Goal: Information Seeking & Learning: Compare options

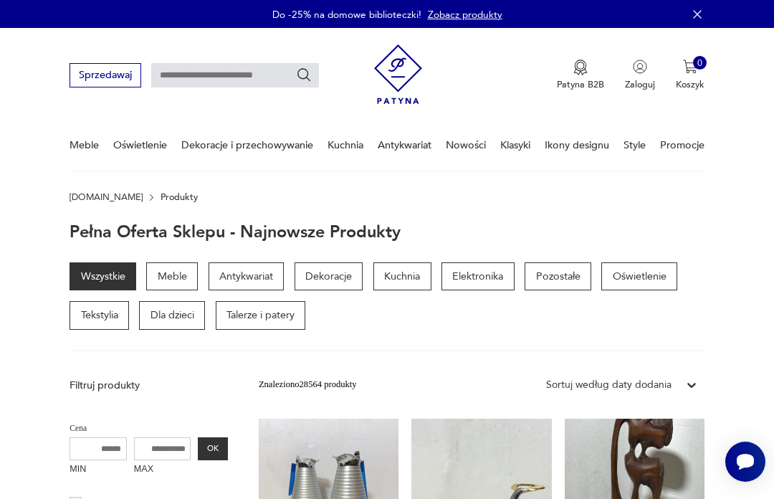
click at [177, 269] on p "Meble" at bounding box center [172, 276] width 52 height 29
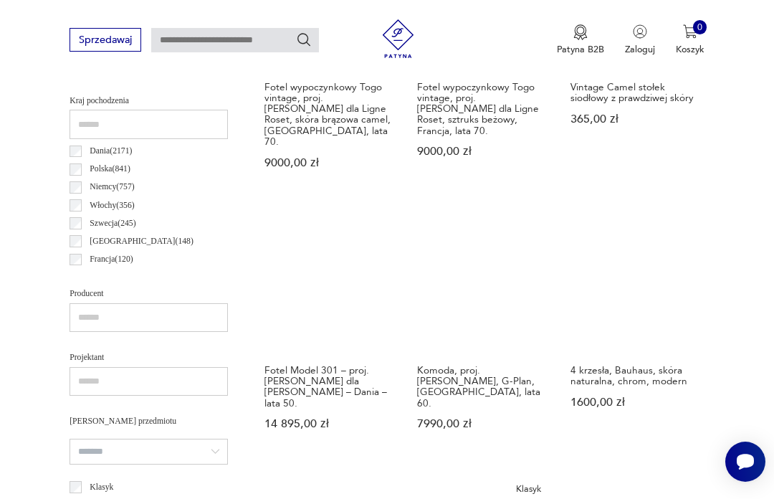
scroll to position [673, 0]
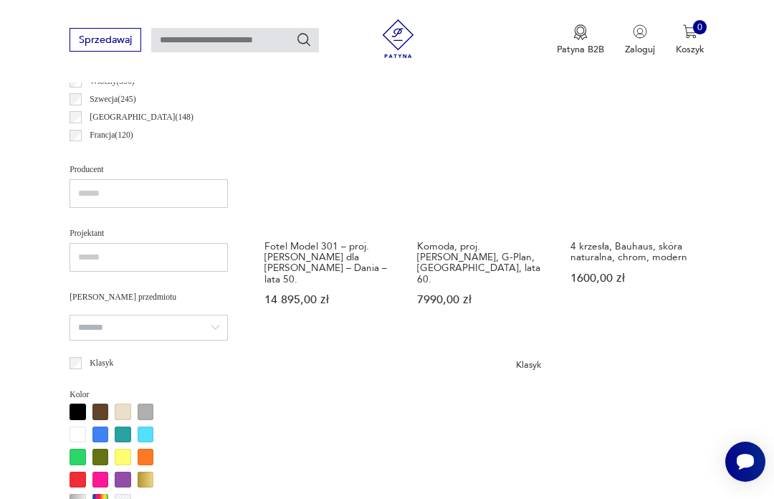
scroll to position [786, 0]
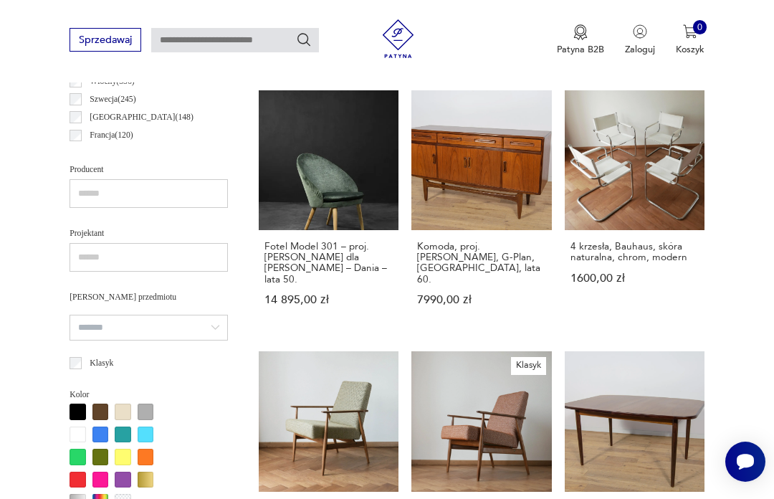
click at [640, 164] on link "4 krzesła, Bauhaus, skóra naturalna, chrom, modern 1600,00 zł" at bounding box center [635, 210] width 140 height 241
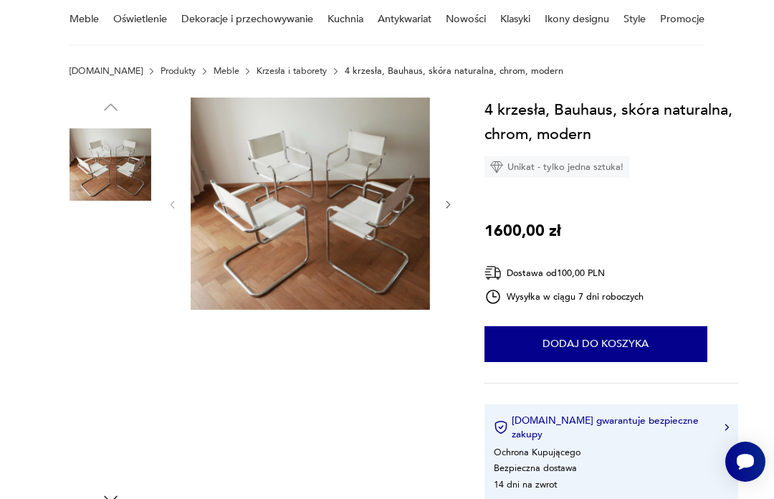
scroll to position [92, 0]
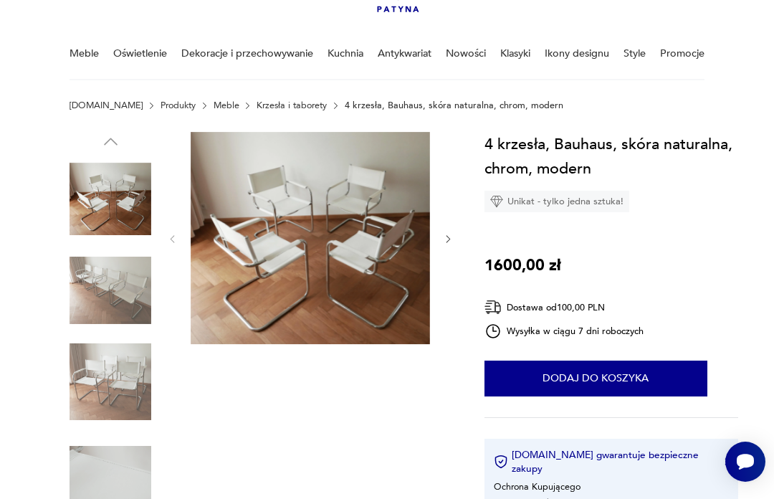
click at [125, 289] on img at bounding box center [111, 290] width 82 height 82
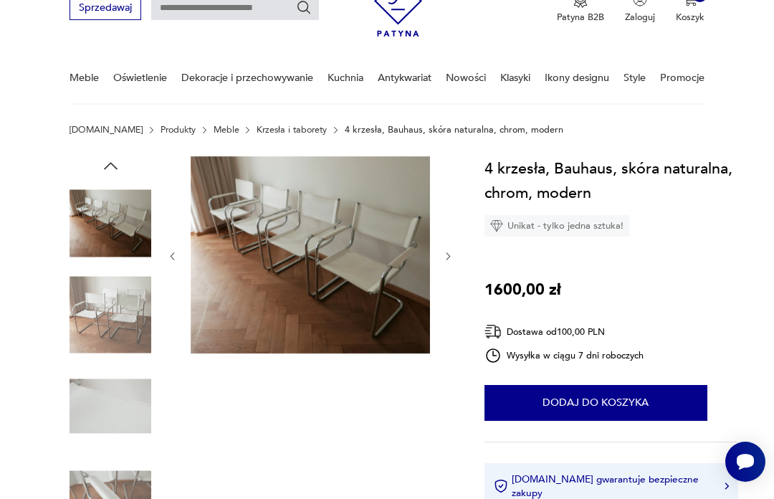
scroll to position [67, 0]
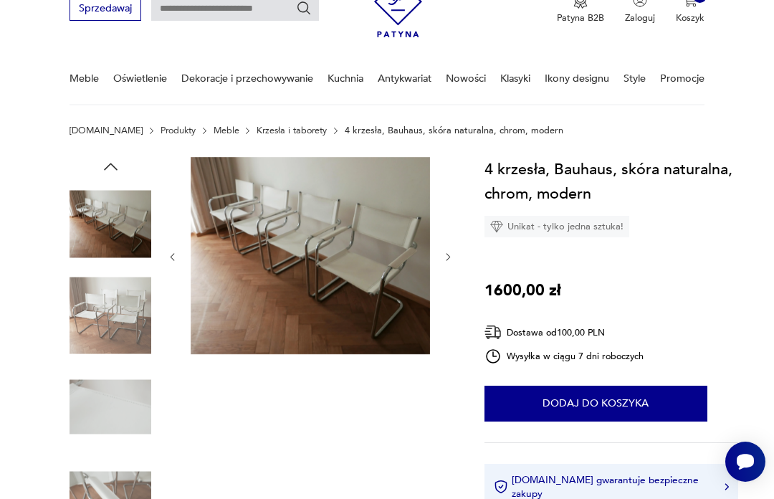
click at [362, 262] on img at bounding box center [310, 255] width 239 height 197
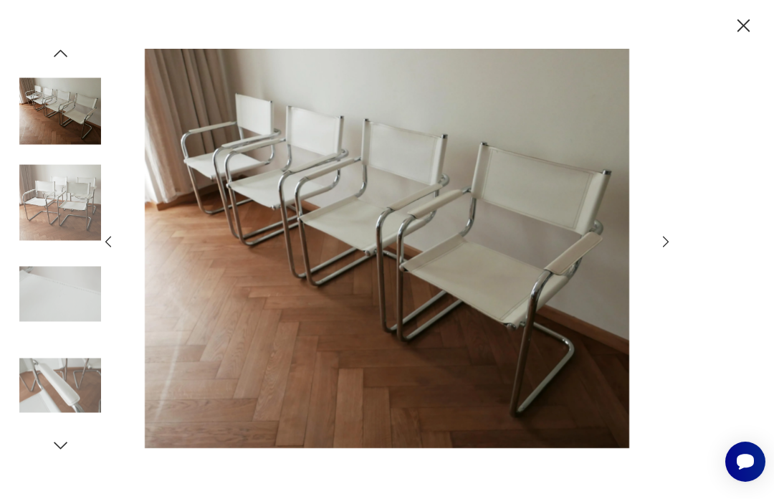
click at [669, 249] on icon "button" at bounding box center [666, 242] width 16 height 16
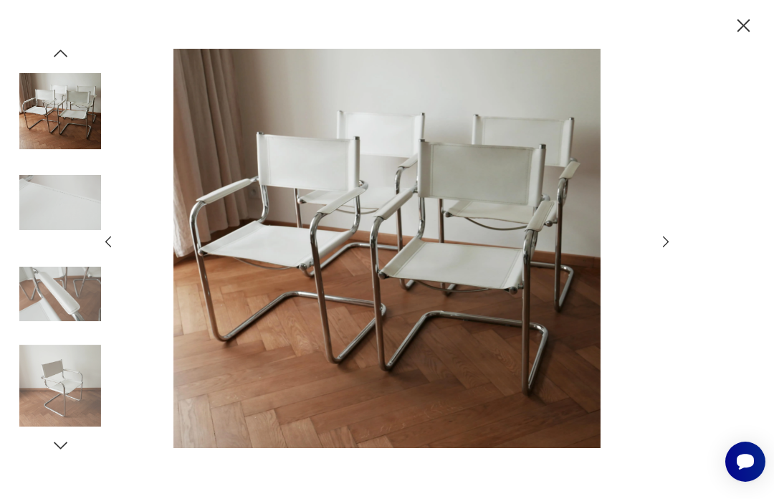
click at [661, 249] on icon "button" at bounding box center [666, 242] width 16 height 16
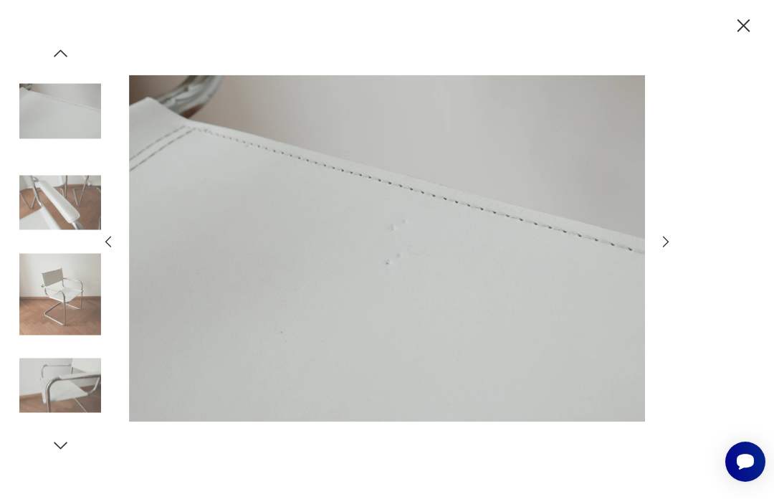
click at [662, 249] on icon "button" at bounding box center [666, 242] width 16 height 16
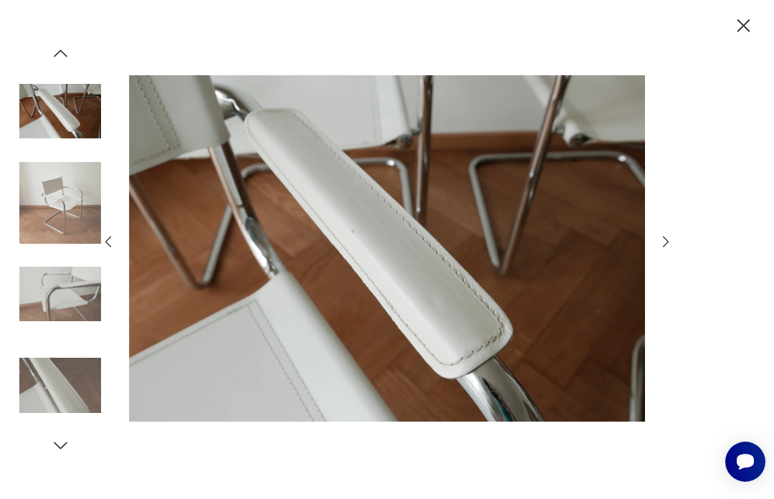
click at [666, 249] on icon "button" at bounding box center [666, 242] width 16 height 16
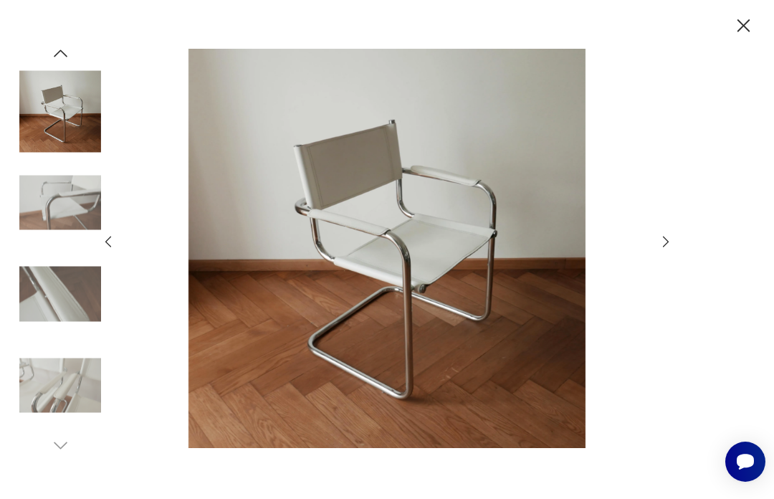
click at [658, 249] on icon "button" at bounding box center [666, 242] width 16 height 16
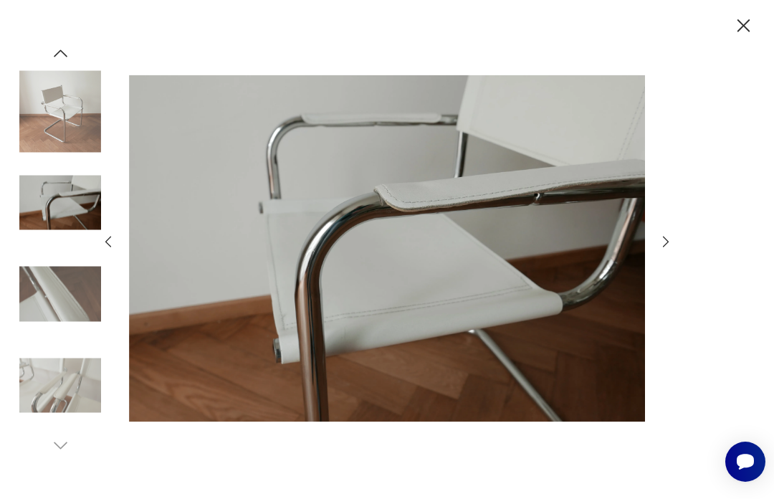
click at [664, 249] on icon "button" at bounding box center [666, 242] width 16 height 16
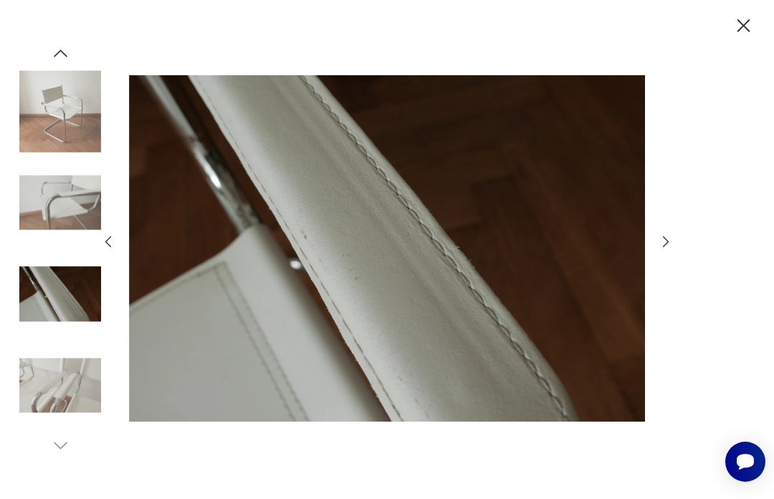
click at [663, 249] on icon "button" at bounding box center [666, 242] width 16 height 16
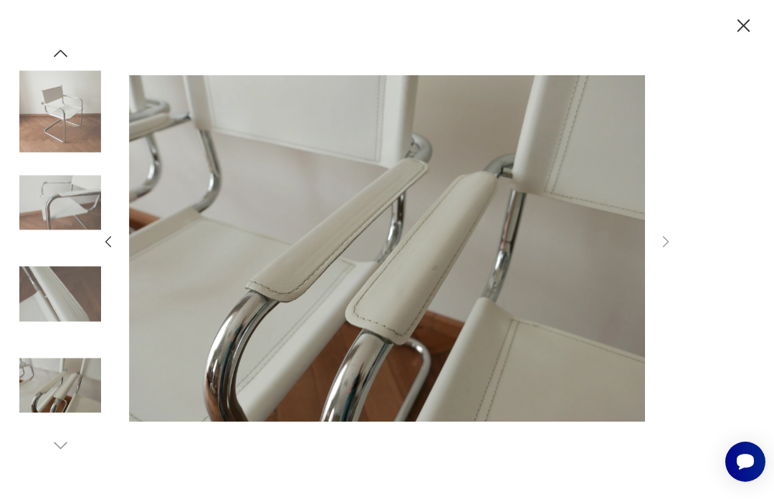
click at [726, 37] on div at bounding box center [387, 249] width 774 height 499
click at [741, 27] on icon "button" at bounding box center [743, 25] width 13 height 13
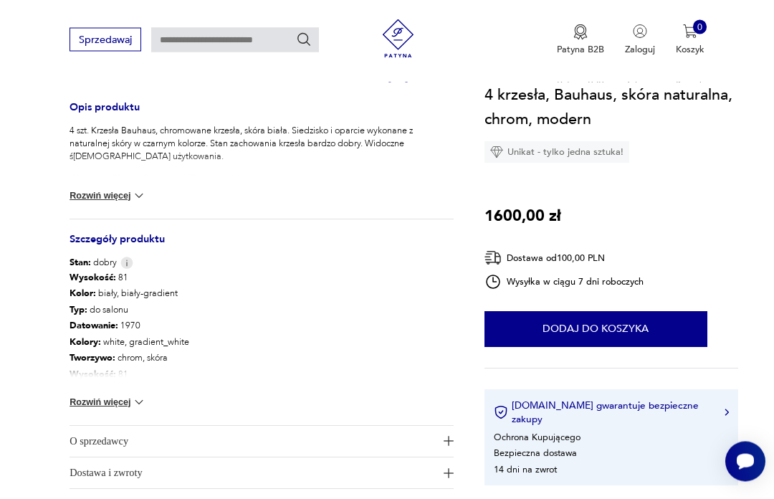
scroll to position [558, 0]
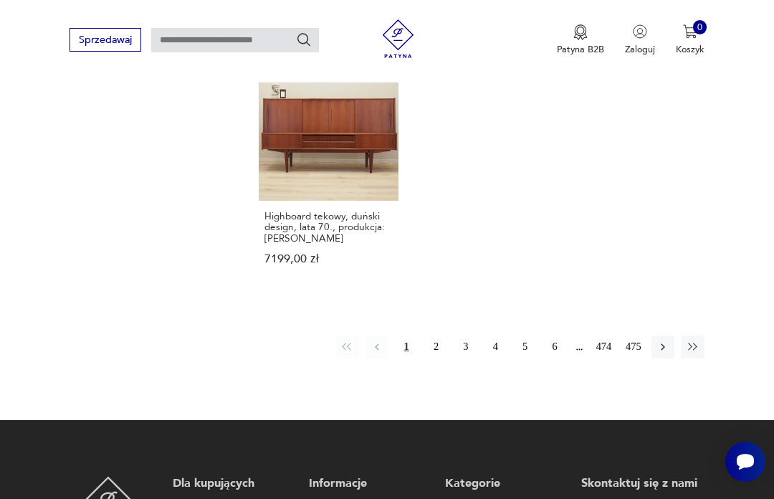
scroll to position [1834, 0]
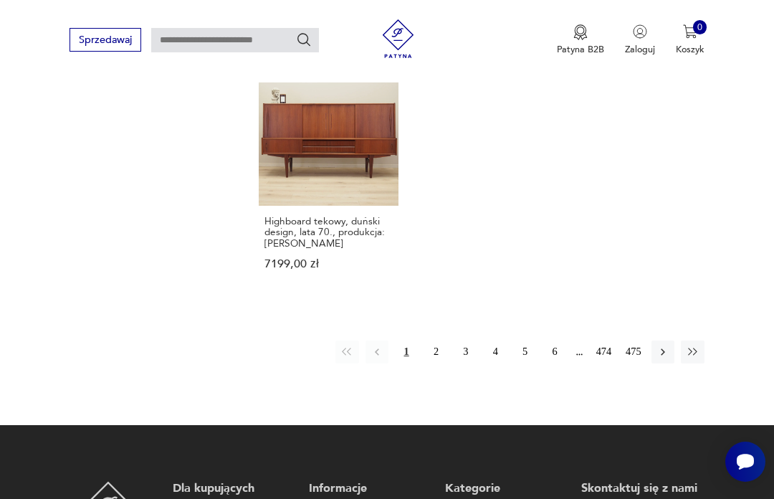
click at [664, 355] on icon "button" at bounding box center [663, 351] width 4 height 7
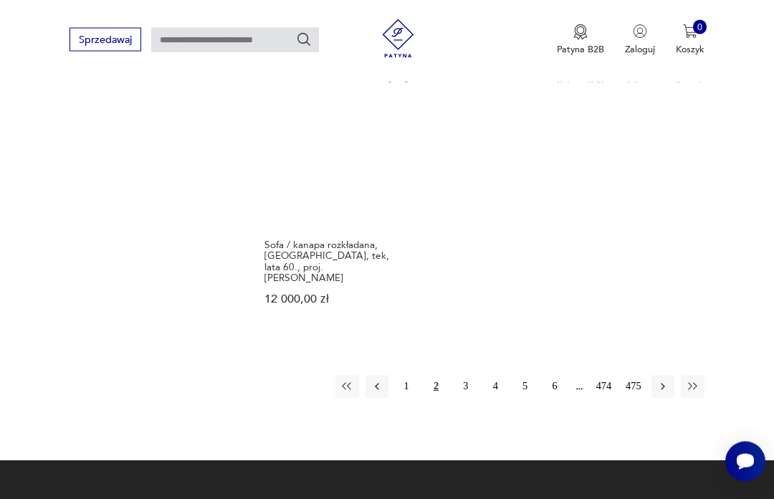
scroll to position [1776, 0]
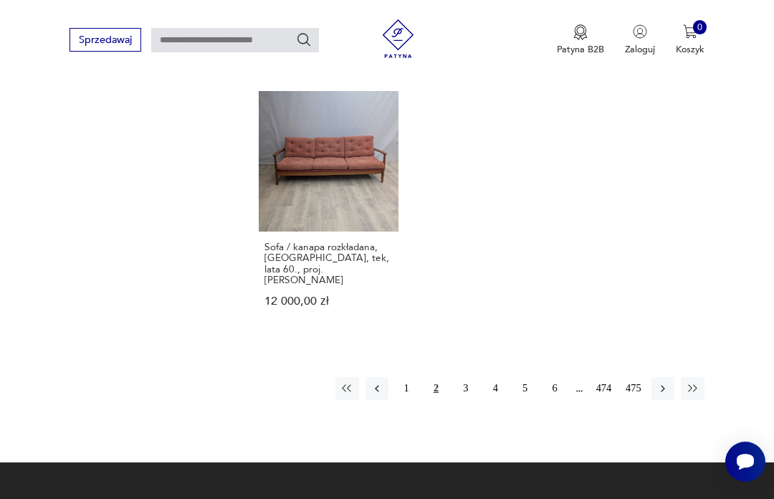
click at [661, 392] on icon "button" at bounding box center [663, 388] width 4 height 7
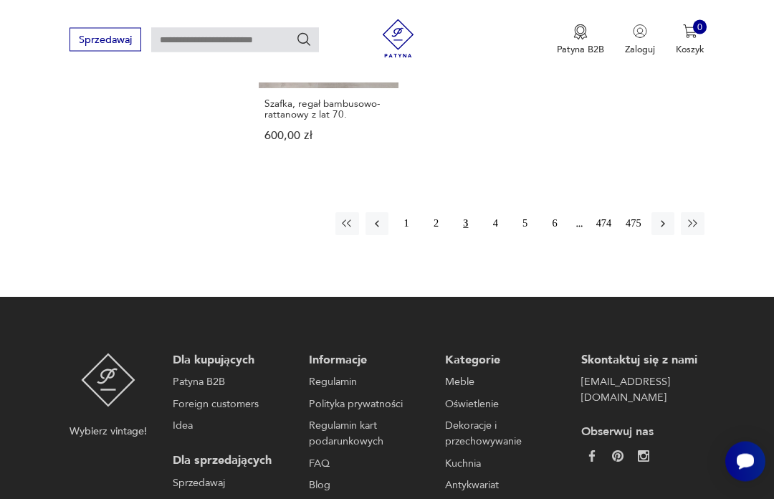
scroll to position [1862, 0]
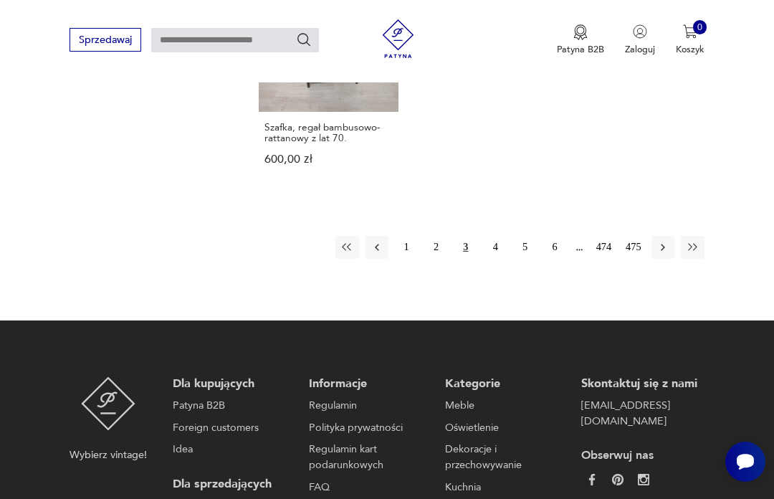
click at [663, 254] on icon "button" at bounding box center [662, 247] width 13 height 13
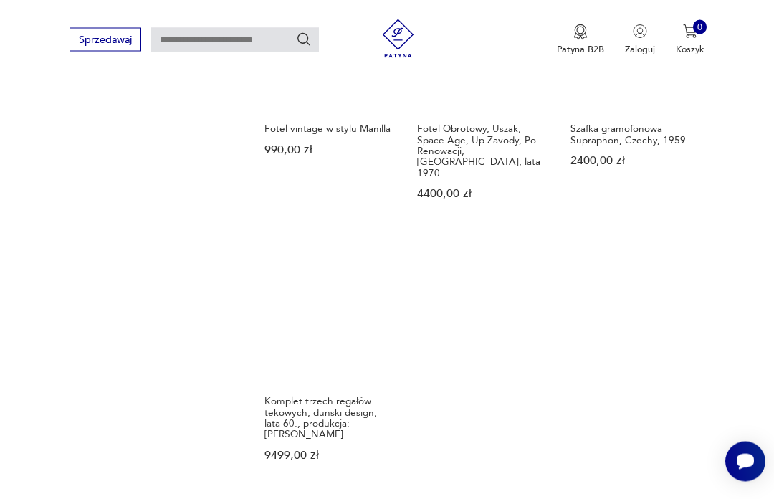
scroll to position [1665, 0]
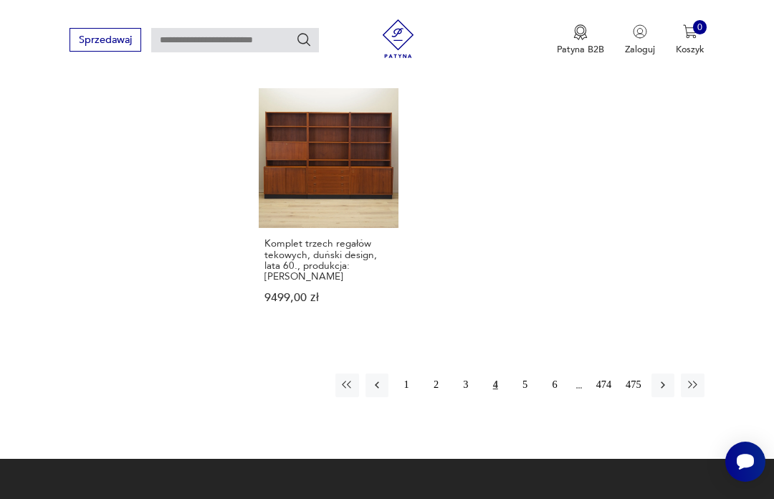
click at [668, 384] on icon "button" at bounding box center [662, 384] width 13 height 13
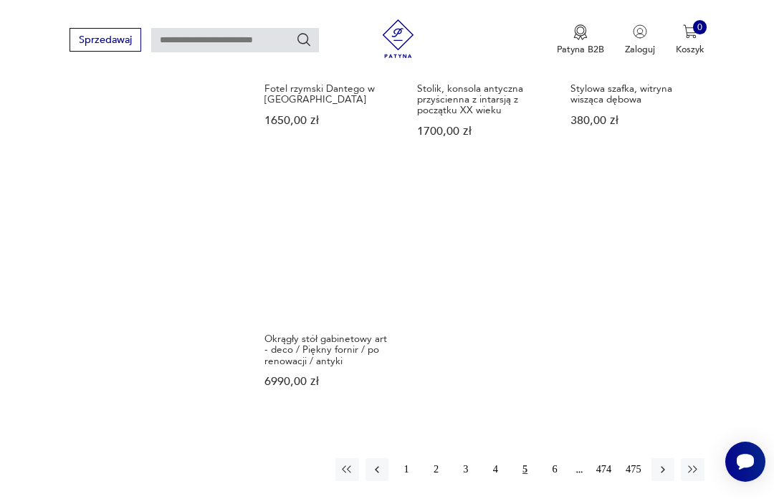
scroll to position [1743, 0]
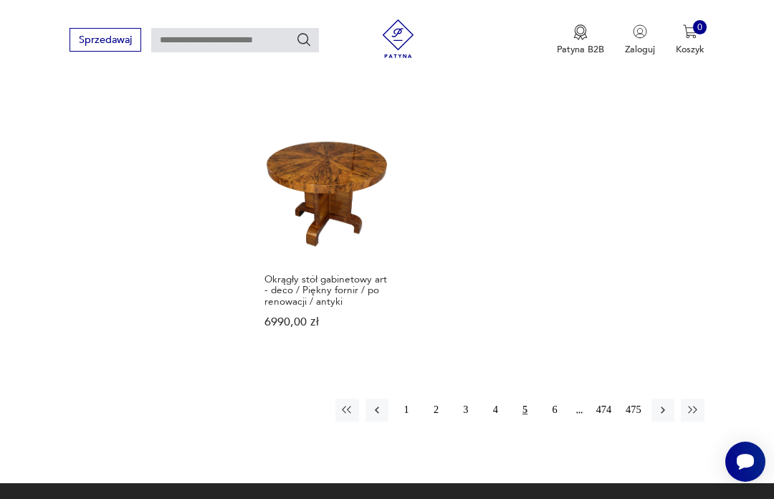
click at [669, 416] on icon "button" at bounding box center [662, 409] width 13 height 13
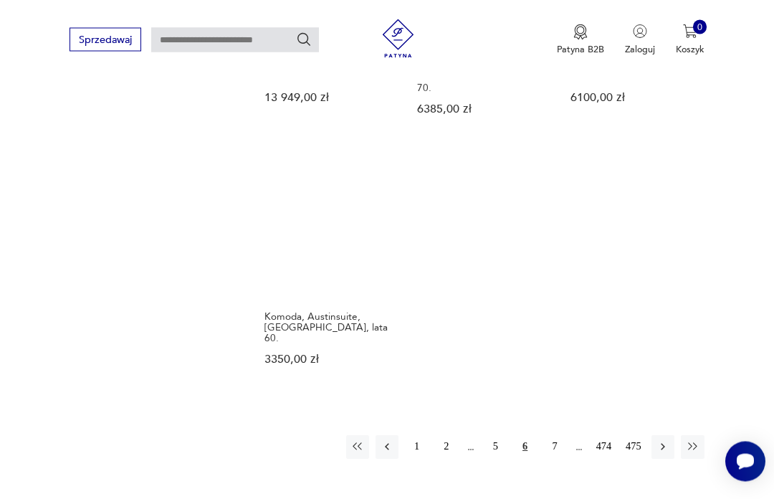
scroll to position [1786, 0]
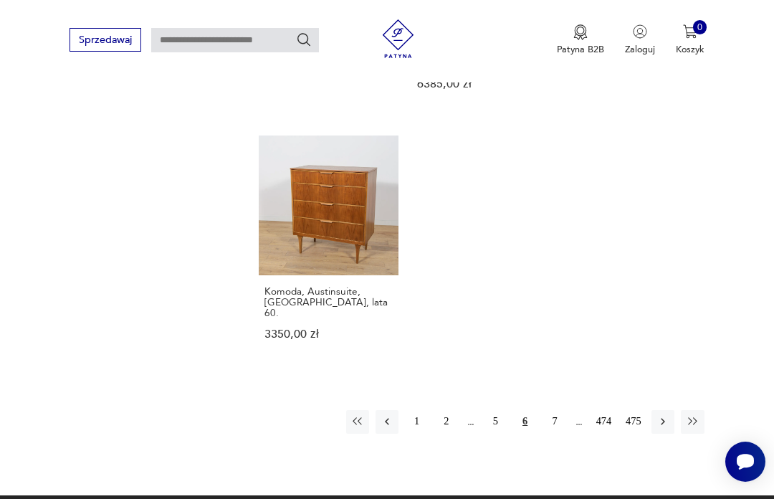
click at [663, 426] on icon "button" at bounding box center [663, 421] width 4 height 7
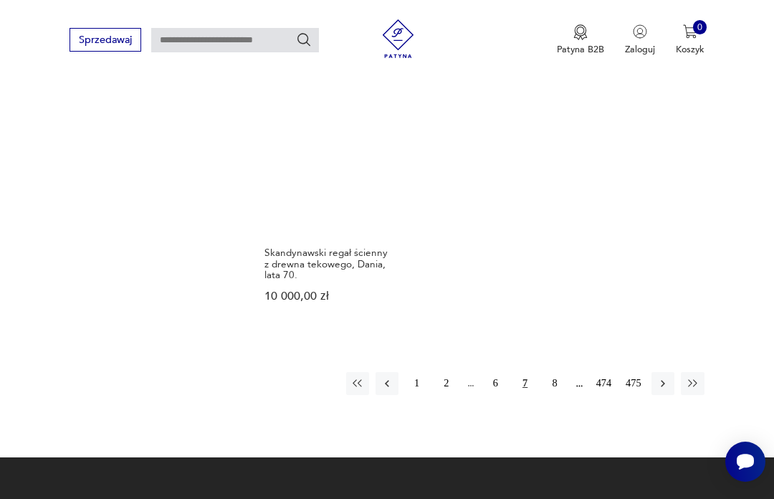
scroll to position [1852, 0]
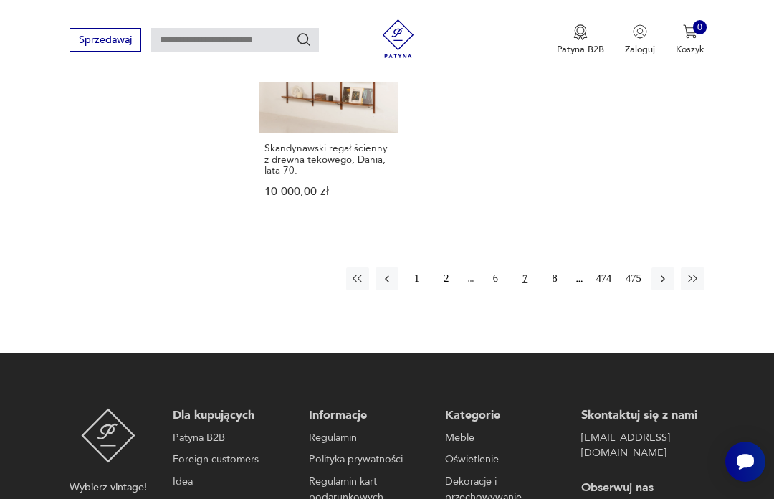
click at [663, 285] on icon "button" at bounding box center [662, 278] width 13 height 13
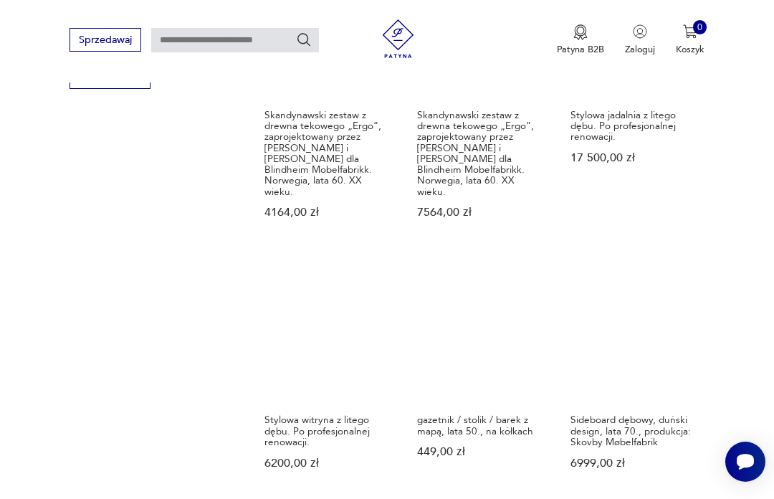
scroll to position [1413, 0]
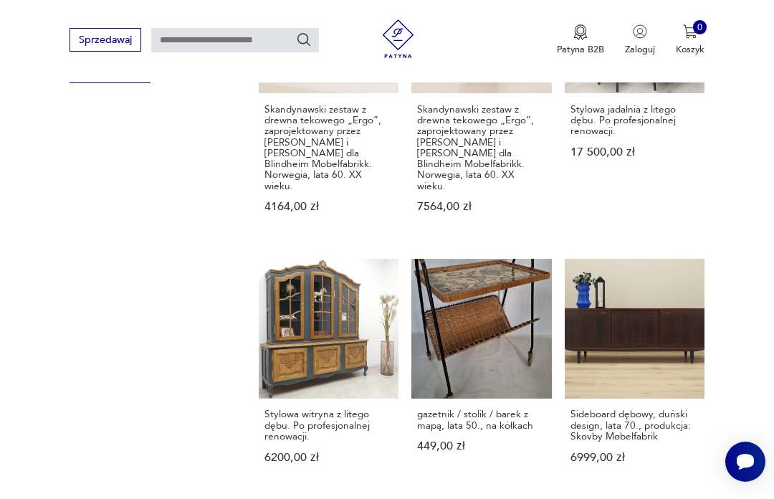
click at [713, 198] on section "Filtruj produkty Cena MIN MAX OK Promocja Datowanie OK Kraj pochodzenia Dania (…" at bounding box center [387, 1] width 774 height 1734
click at [471, 326] on link "gazetnik / stolik / barek z mapą, lata 50., na kółkach 449,00 zł" at bounding box center [481, 373] width 140 height 229
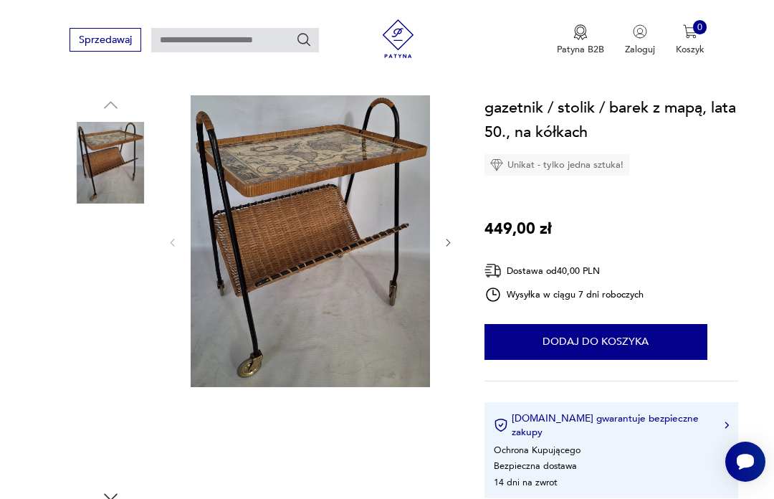
click at [109, 138] on img at bounding box center [111, 163] width 82 height 82
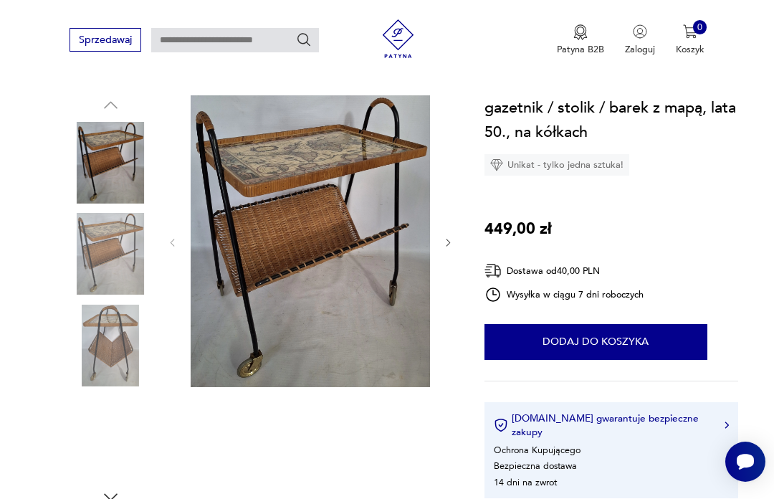
click at [95, 233] on img at bounding box center [111, 254] width 82 height 82
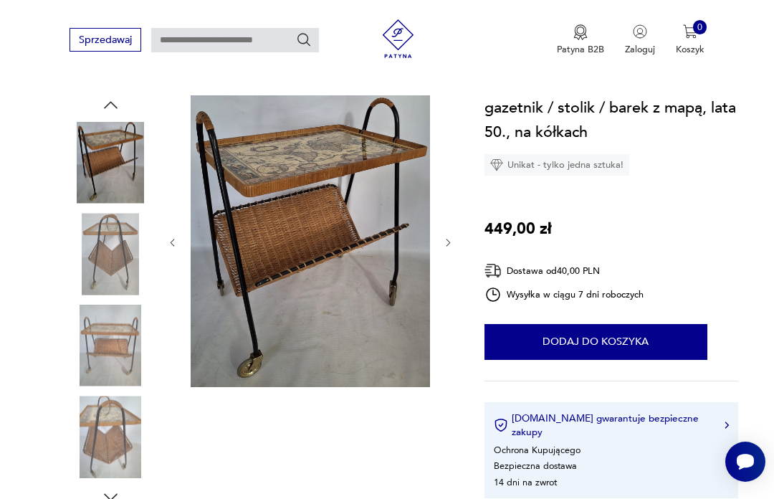
click at [108, 151] on img at bounding box center [111, 163] width 82 height 82
click at [101, 280] on img at bounding box center [111, 254] width 82 height 82
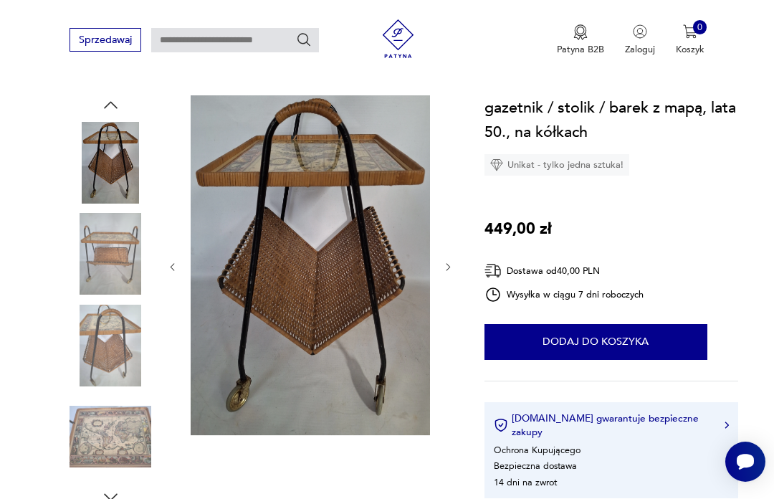
click at [100, 331] on img at bounding box center [111, 346] width 82 height 82
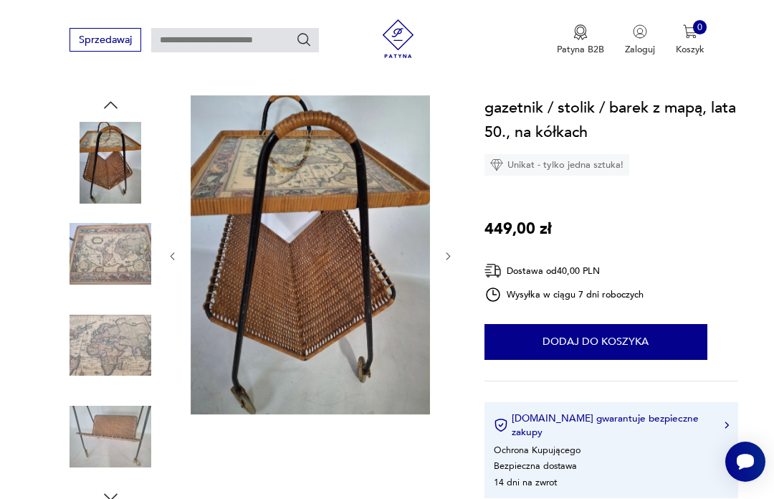
click at [101, 338] on img at bounding box center [111, 346] width 82 height 82
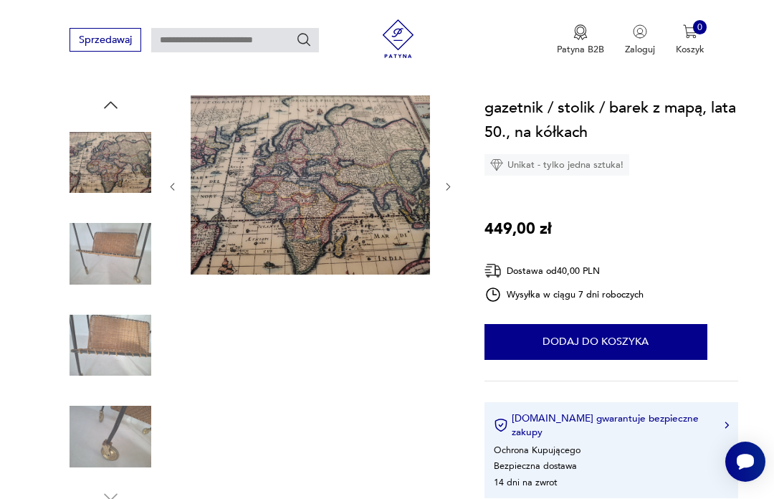
click at [106, 435] on img at bounding box center [111, 437] width 82 height 82
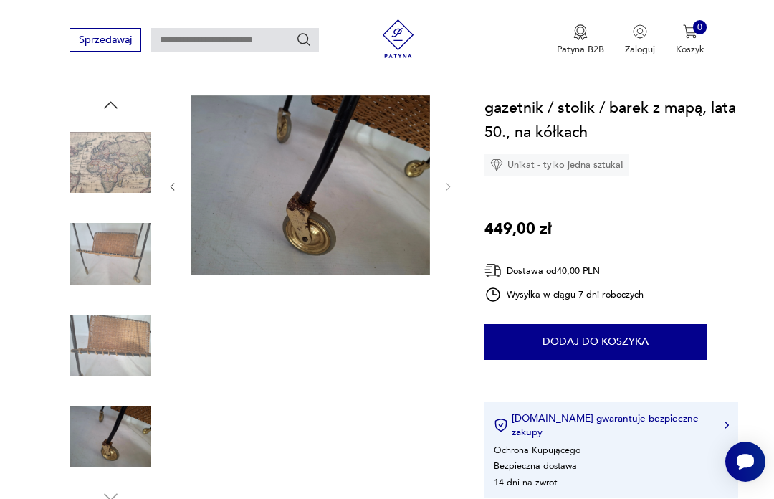
click at [110, 165] on img at bounding box center [111, 163] width 82 height 82
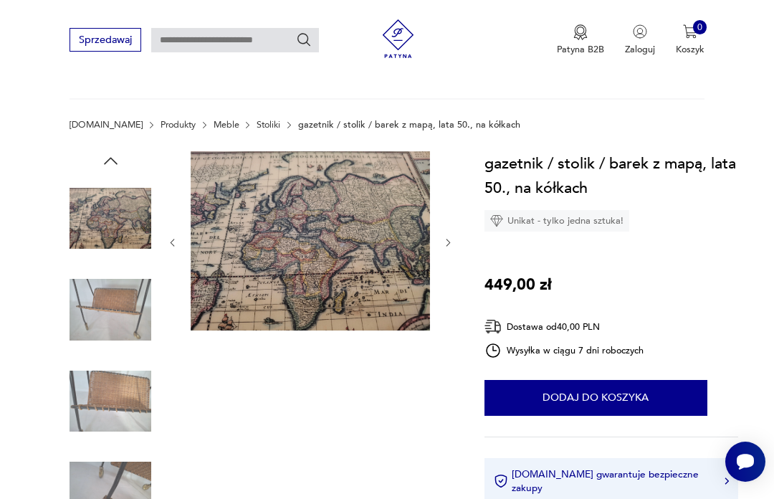
scroll to position [0, 0]
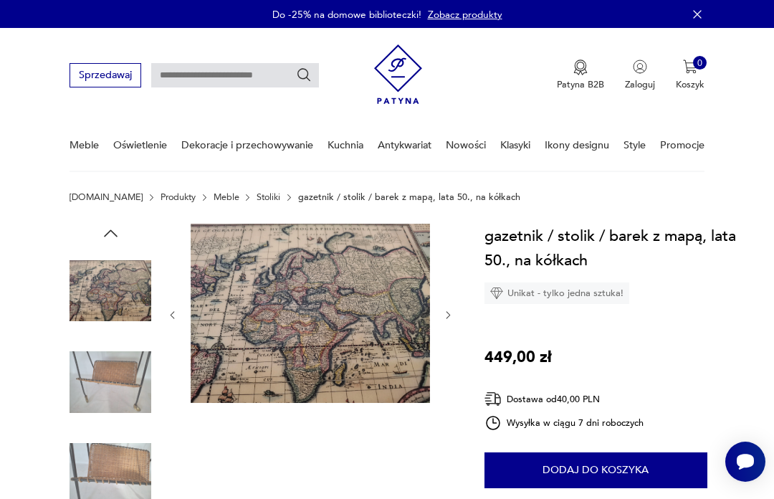
click at [108, 377] on img at bounding box center [111, 382] width 82 height 82
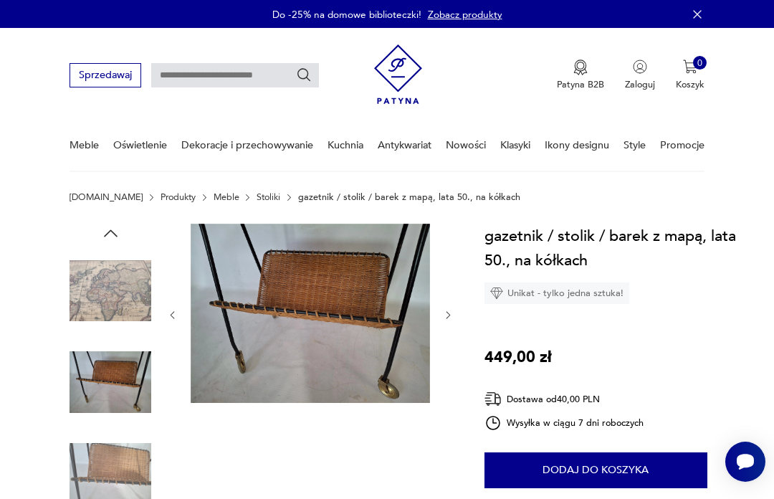
click at [110, 234] on icon "button" at bounding box center [110, 233] width 19 height 19
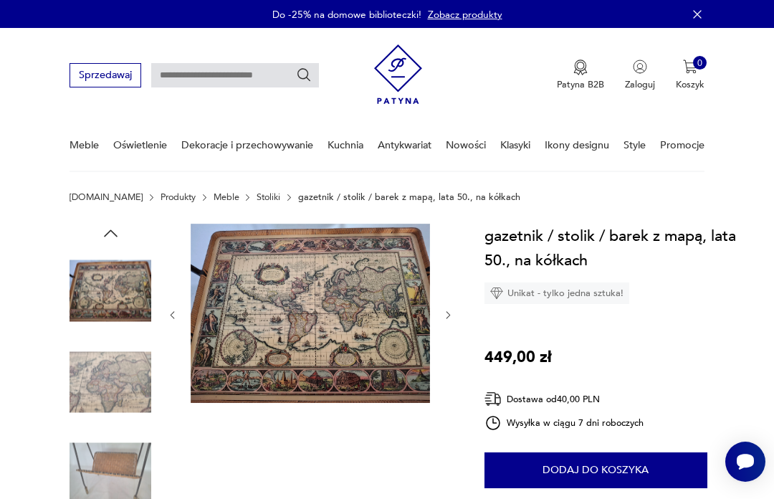
click at [109, 235] on icon "button" at bounding box center [110, 233] width 19 height 19
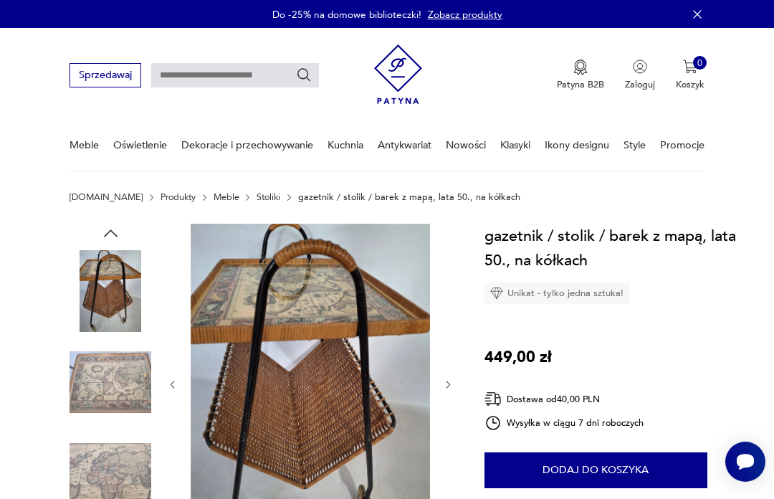
click at [105, 235] on icon "button" at bounding box center [111, 232] width 14 height 7
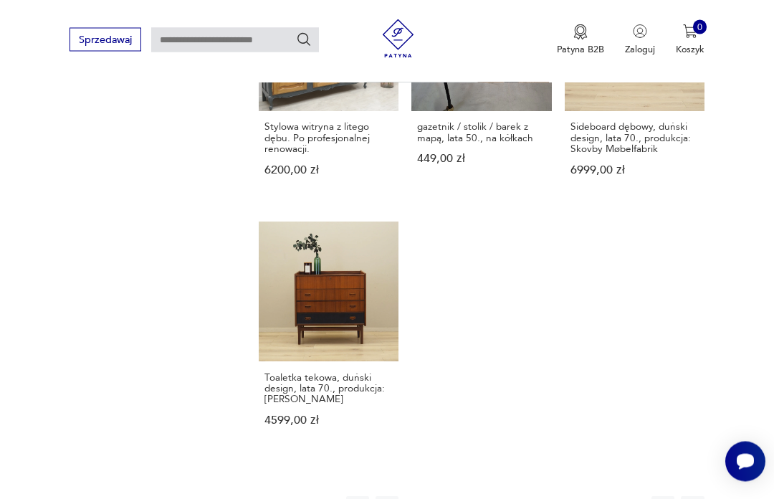
scroll to position [1722, 0]
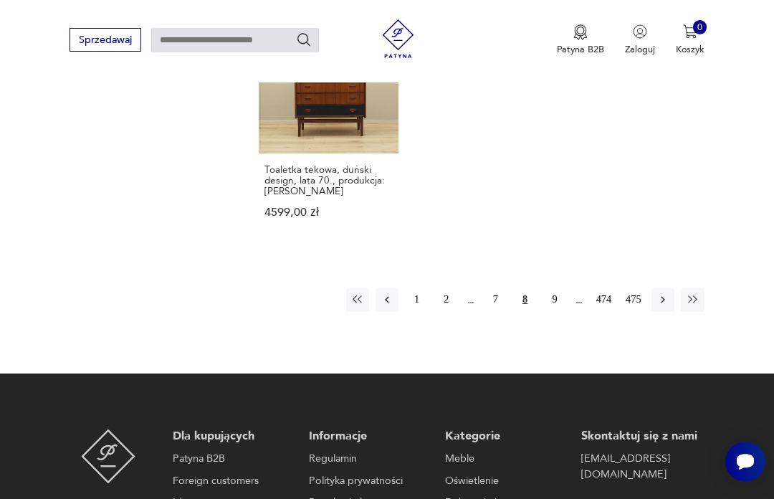
click at [666, 306] on icon "button" at bounding box center [662, 299] width 13 height 13
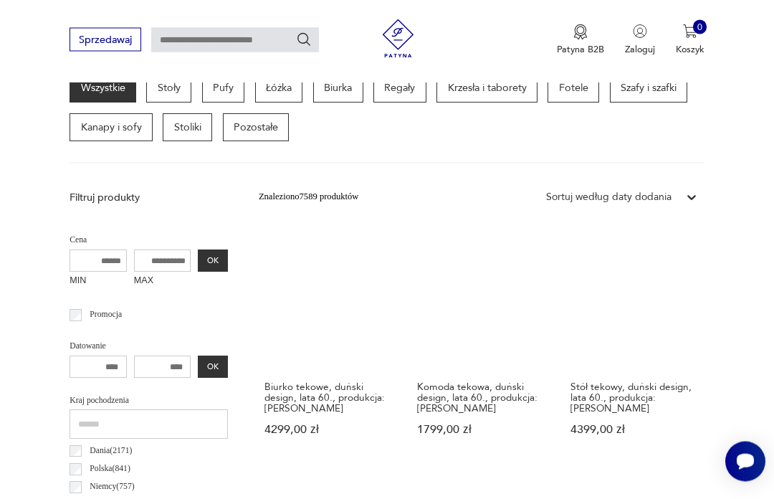
scroll to position [353, 0]
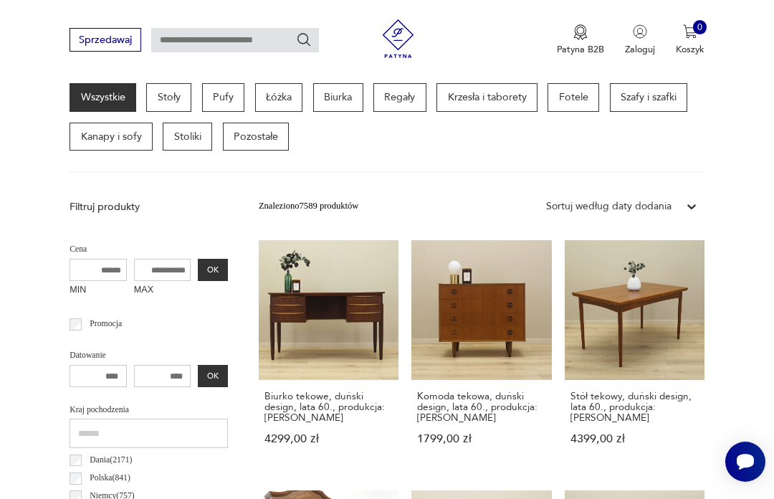
click at [75, 263] on input "MIN" at bounding box center [98, 270] width 57 height 23
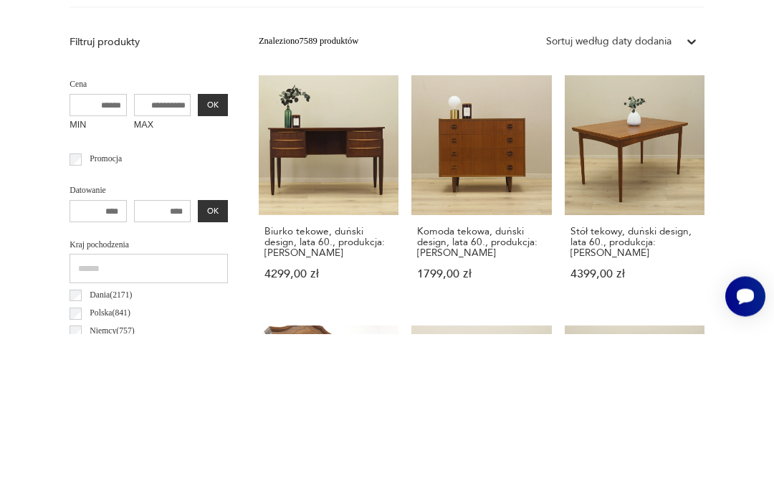
click at [136, 259] on input "MAX" at bounding box center [162, 270] width 57 height 23
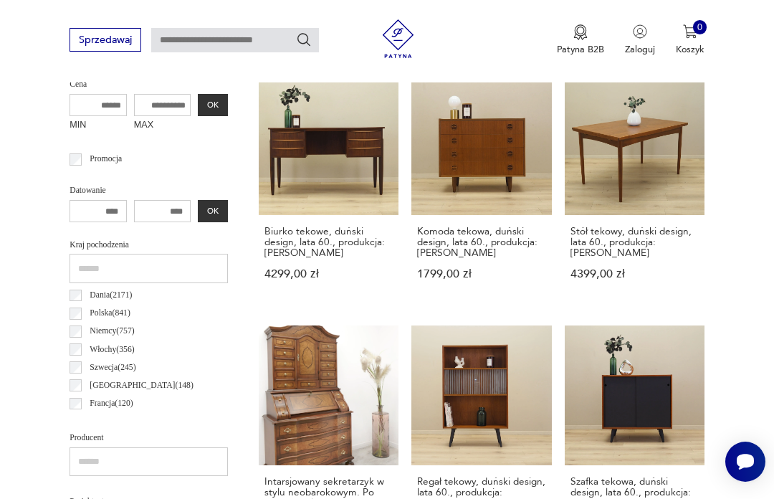
click at [136, 109] on input "MAX" at bounding box center [162, 105] width 57 height 23
type input "****"
click at [79, 101] on input "MIN" at bounding box center [98, 106] width 57 height 23
type input "***"
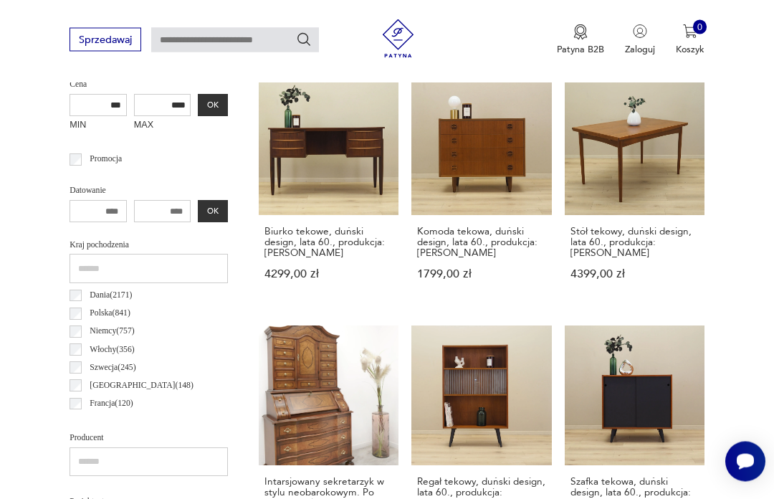
click at [198, 98] on button "OK" at bounding box center [212, 106] width 29 height 23
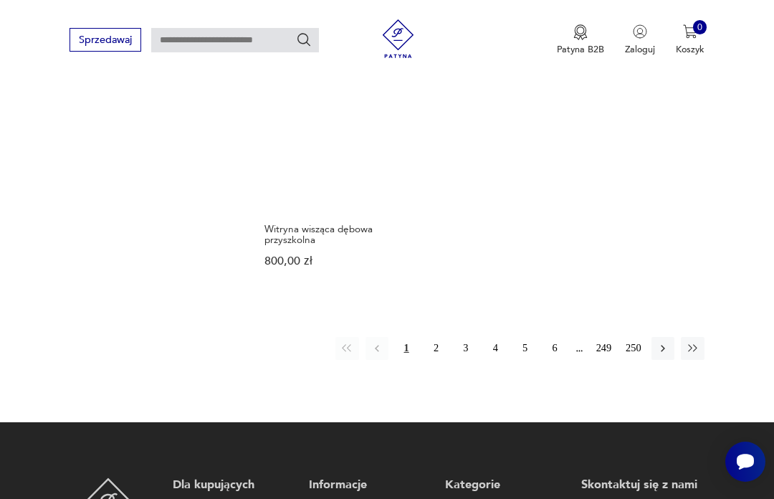
scroll to position [1815, 0]
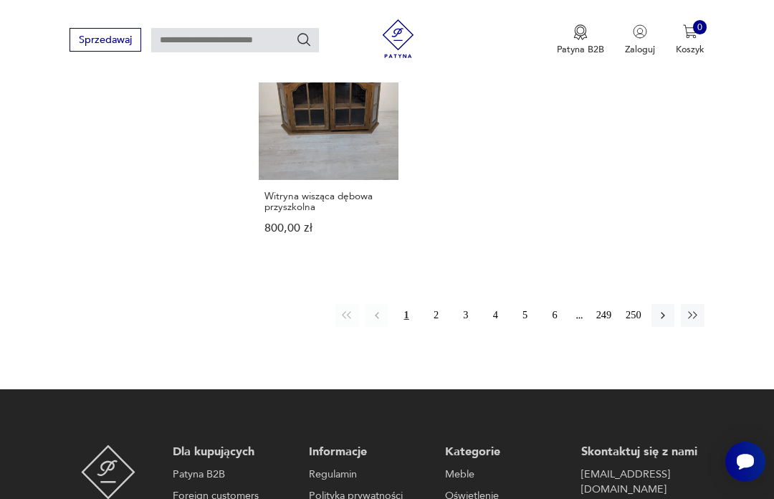
click at [664, 322] on icon "button" at bounding box center [662, 315] width 13 height 13
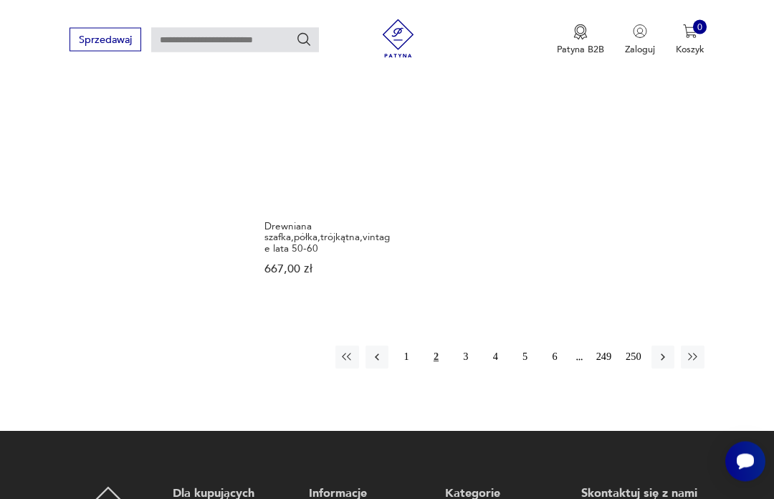
scroll to position [1763, 0]
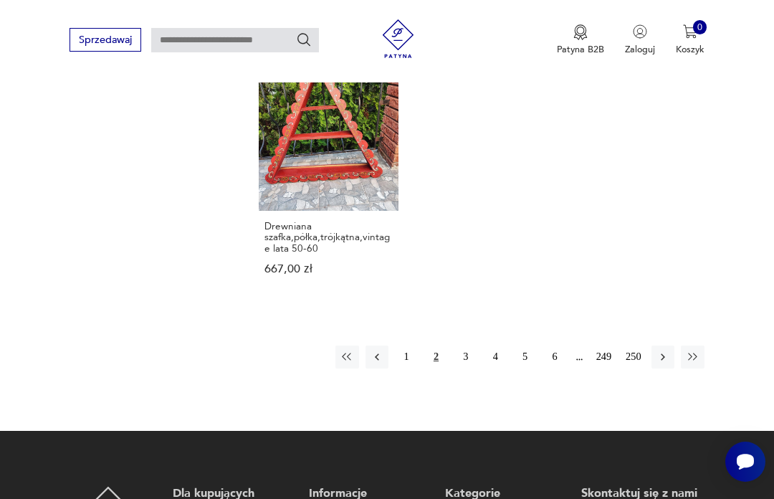
click at [669, 363] on icon "button" at bounding box center [662, 356] width 13 height 13
click at [663, 363] on icon "button" at bounding box center [662, 356] width 13 height 13
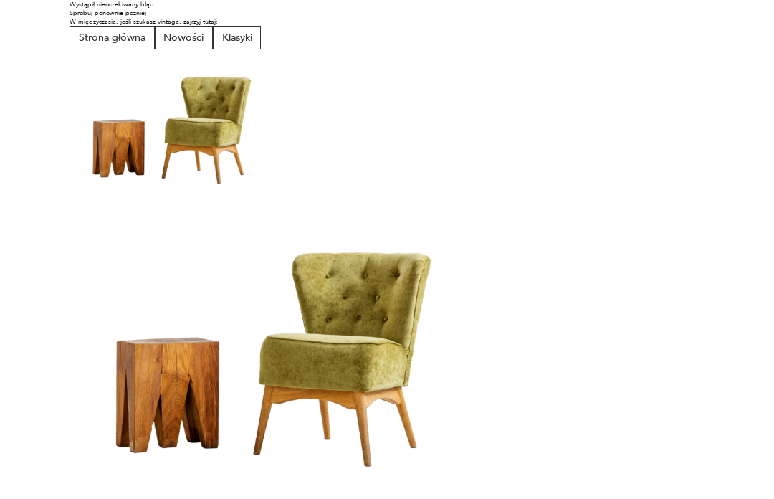
scroll to position [0, 0]
click at [114, 39] on button "Strona główna" at bounding box center [112, 38] width 85 height 24
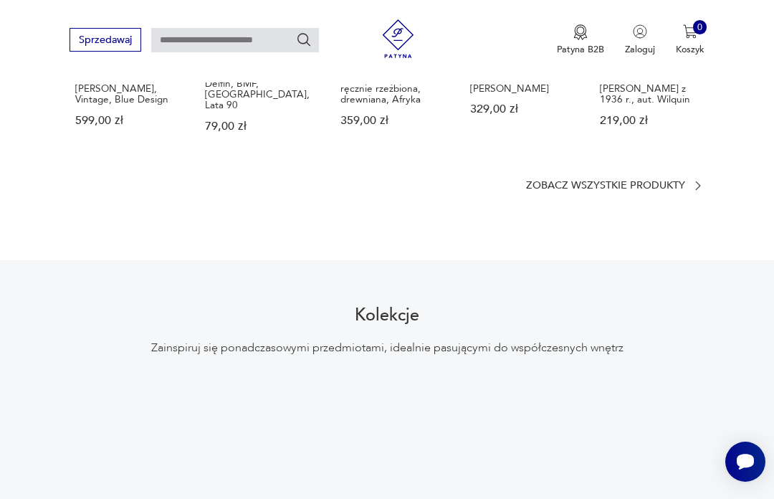
scroll to position [1040, 0]
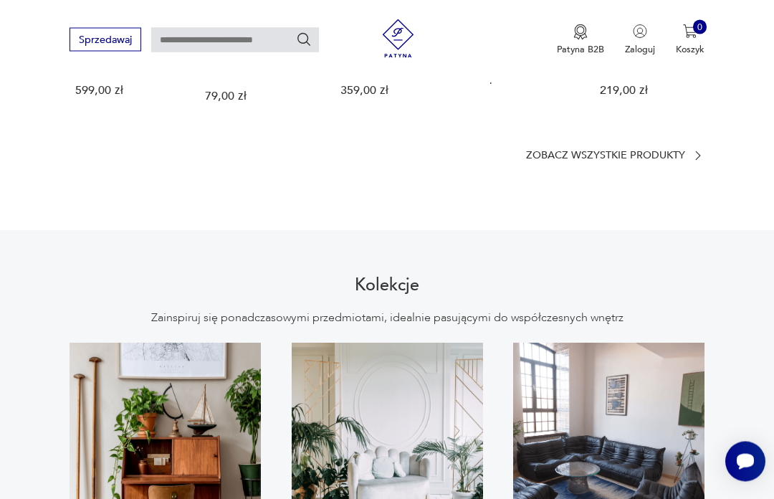
click at [409, 431] on button "Zobacz kolekcję" at bounding box center [387, 447] width 130 height 33
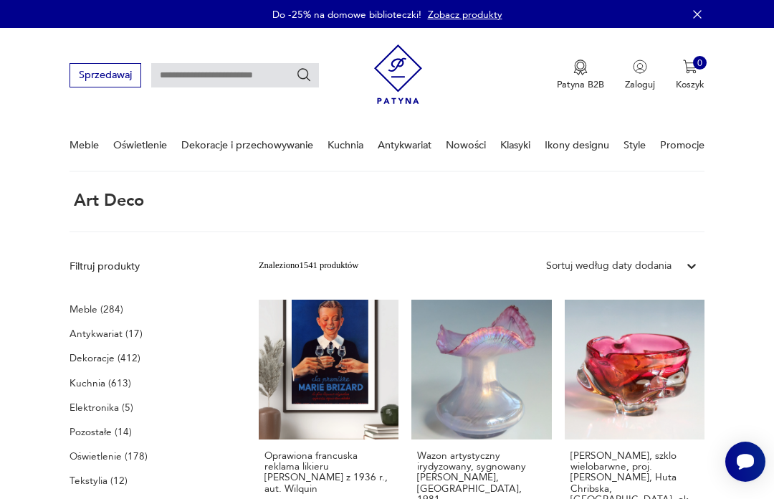
click at [83, 302] on p "Meble (284)" at bounding box center [97, 309] width 54 height 18
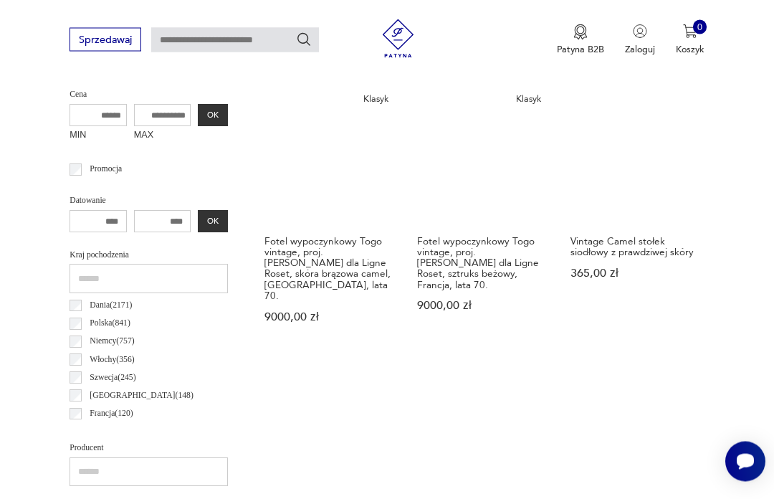
scroll to position [537, 0]
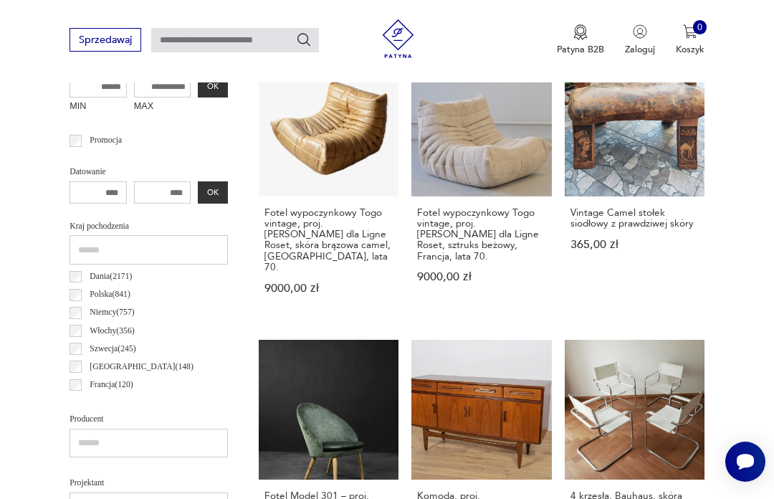
click at [86, 189] on input "number" at bounding box center [98, 192] width 57 height 23
type input "***"
click at [134, 187] on input "number" at bounding box center [162, 192] width 57 height 23
type input "****"
click at [179, 191] on div "*** **** OK" at bounding box center [149, 192] width 158 height 23
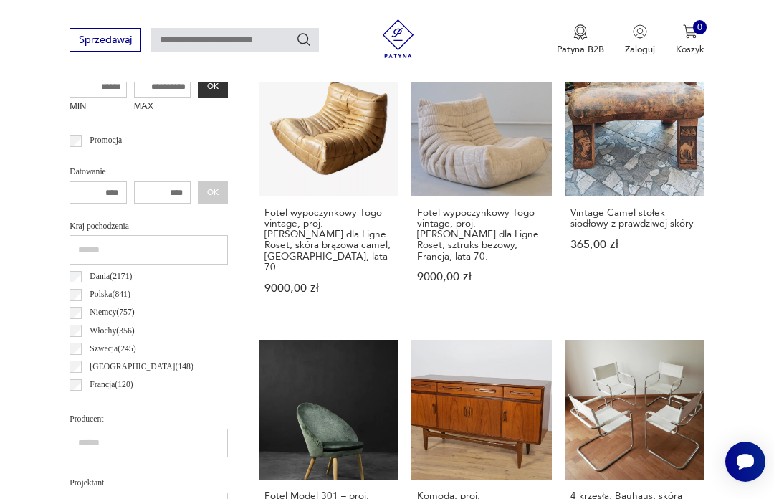
click at [169, 184] on div "*** **** OK" at bounding box center [149, 192] width 158 height 23
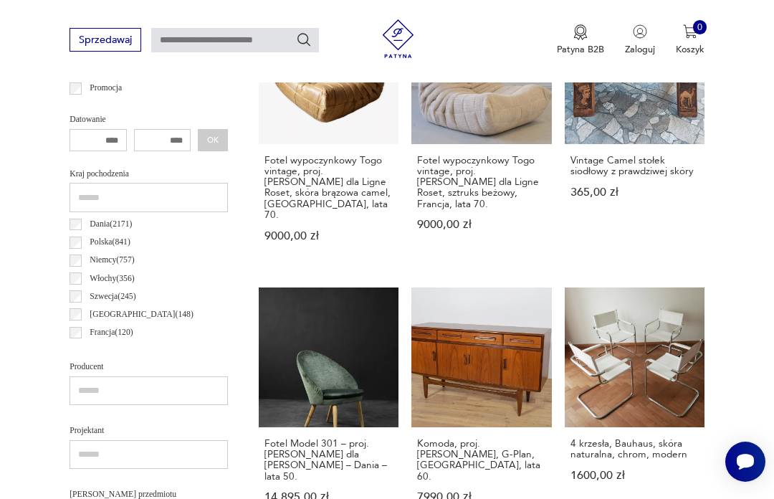
scroll to position [580, 0]
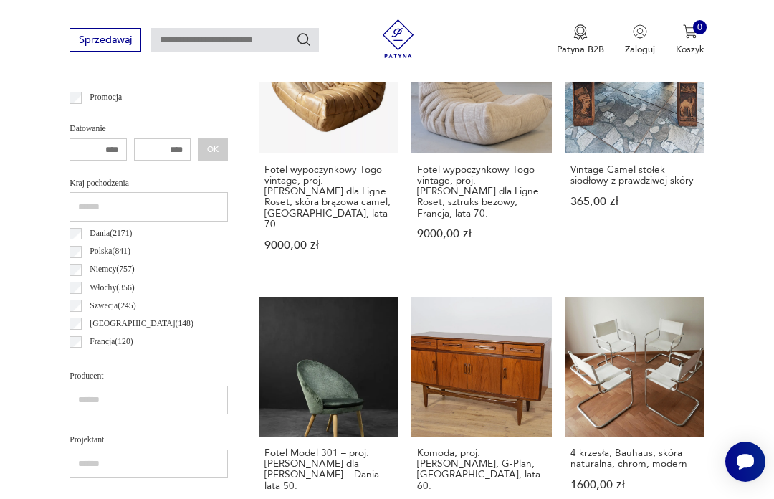
click at [183, 149] on div "*** **** OK" at bounding box center [149, 149] width 158 height 23
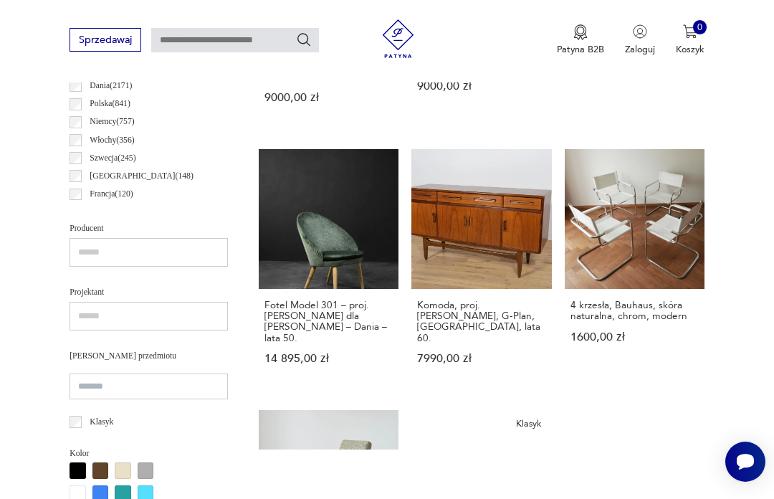
scroll to position [759, 0]
